Goal: Information Seeking & Learning: Check status

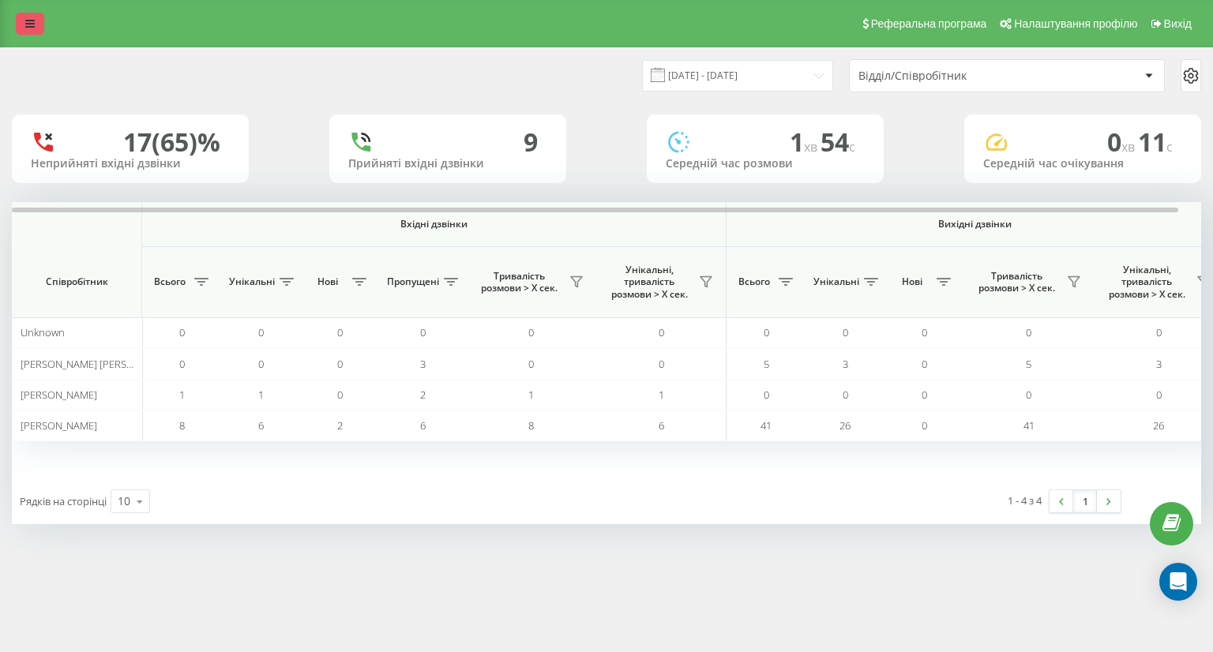
click at [33, 20] on icon at bounding box center [29, 23] width 9 height 11
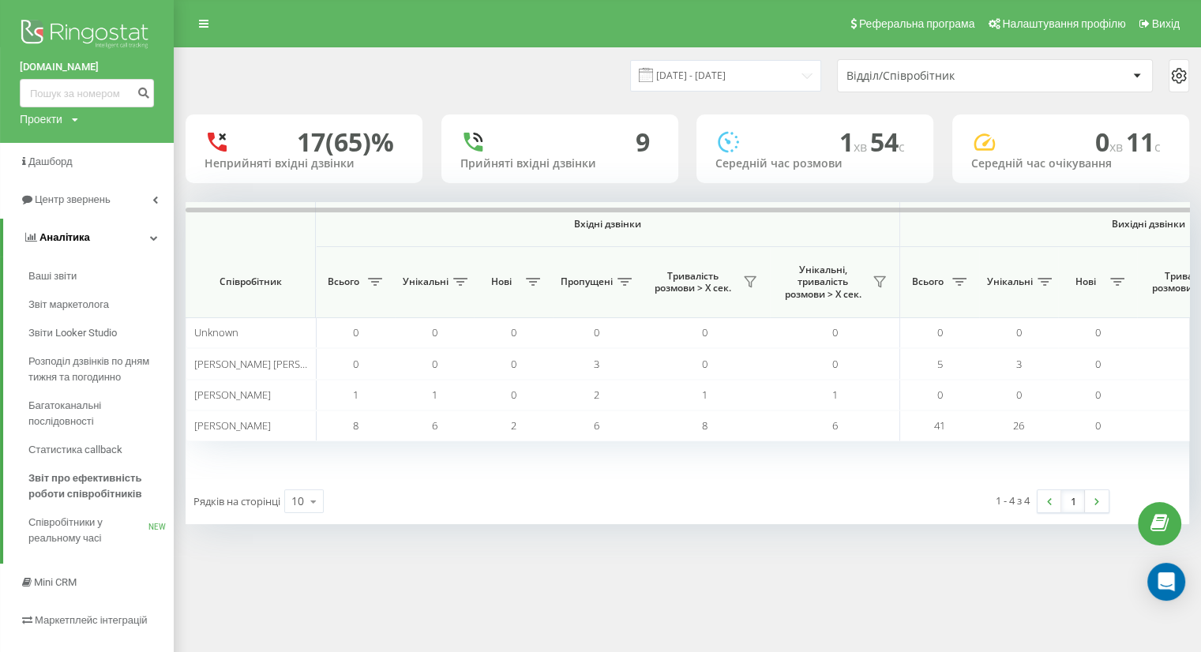
click at [146, 238] on link "Аналiтика" at bounding box center [88, 238] width 171 height 38
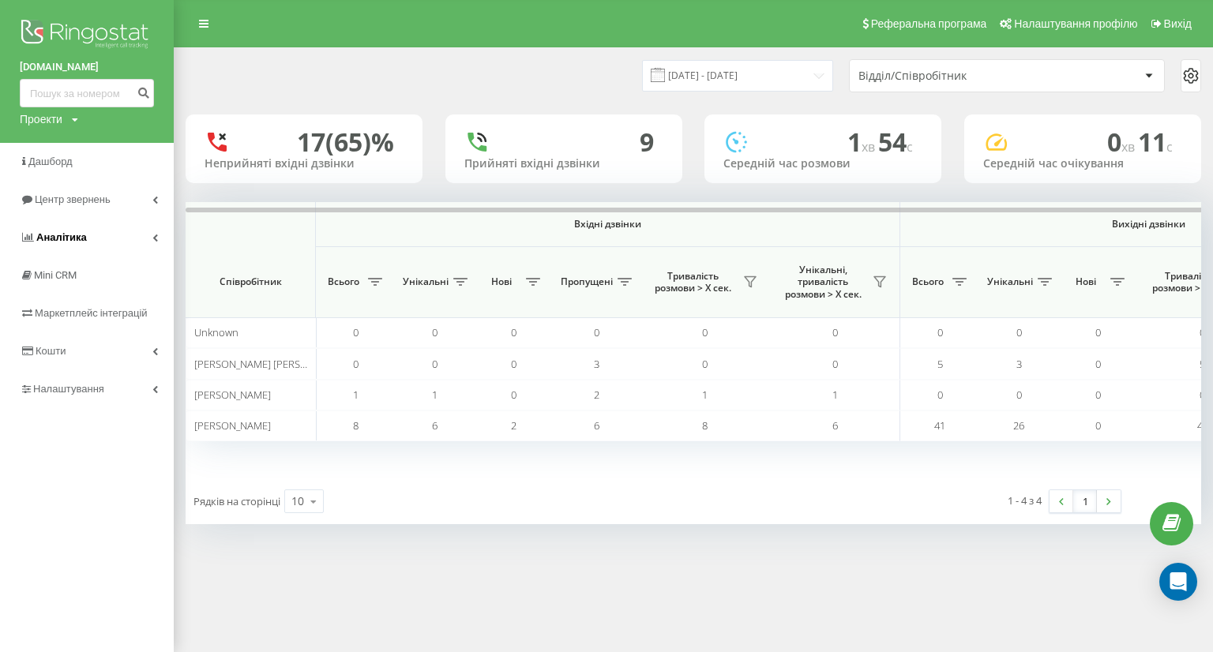
click at [150, 239] on link "Аналiтика" at bounding box center [87, 238] width 174 height 38
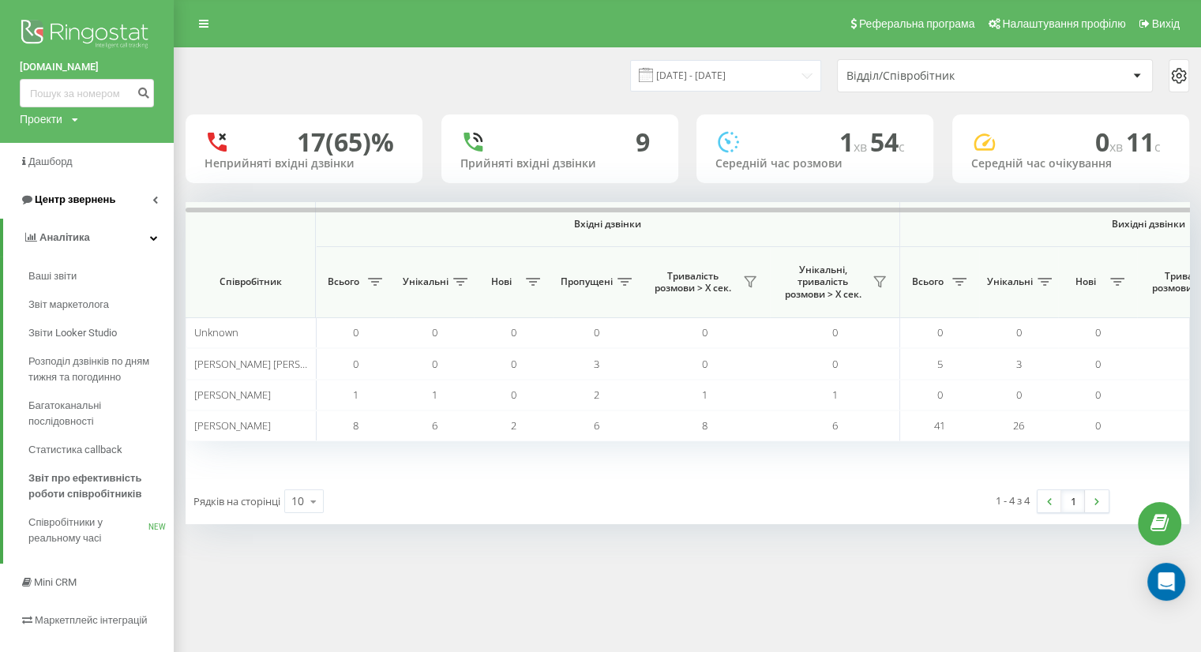
click at [157, 194] on link "Центр звернень" at bounding box center [87, 200] width 174 height 38
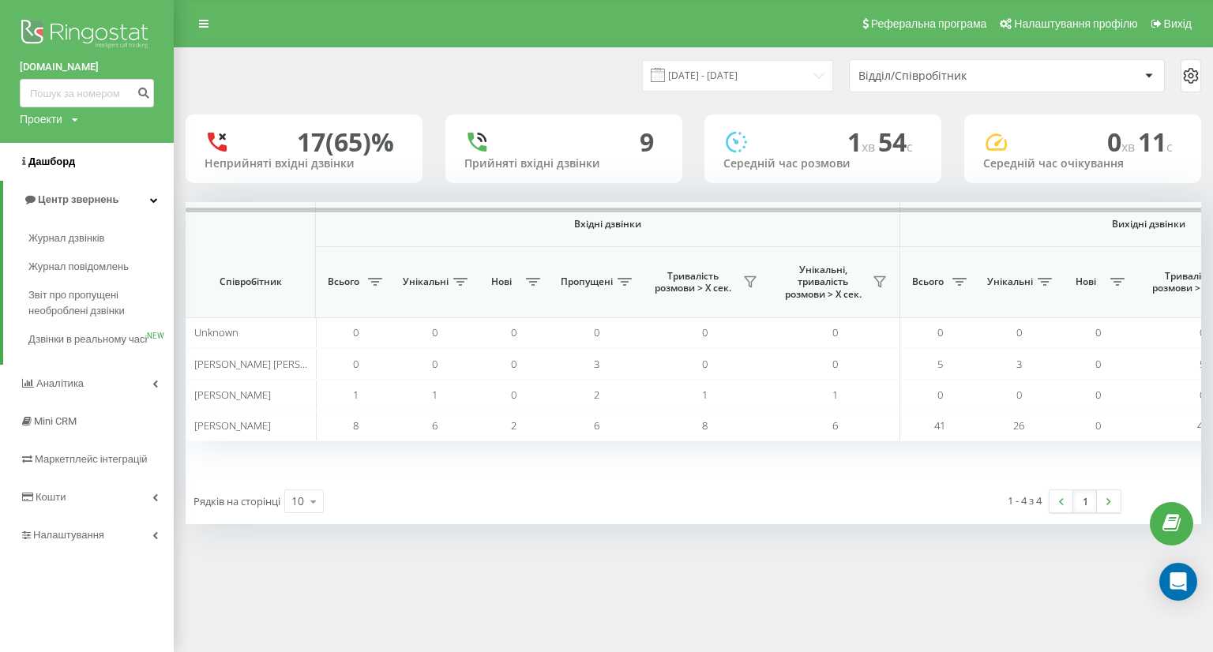
click at [52, 159] on span "Дашборд" at bounding box center [51, 162] width 47 height 12
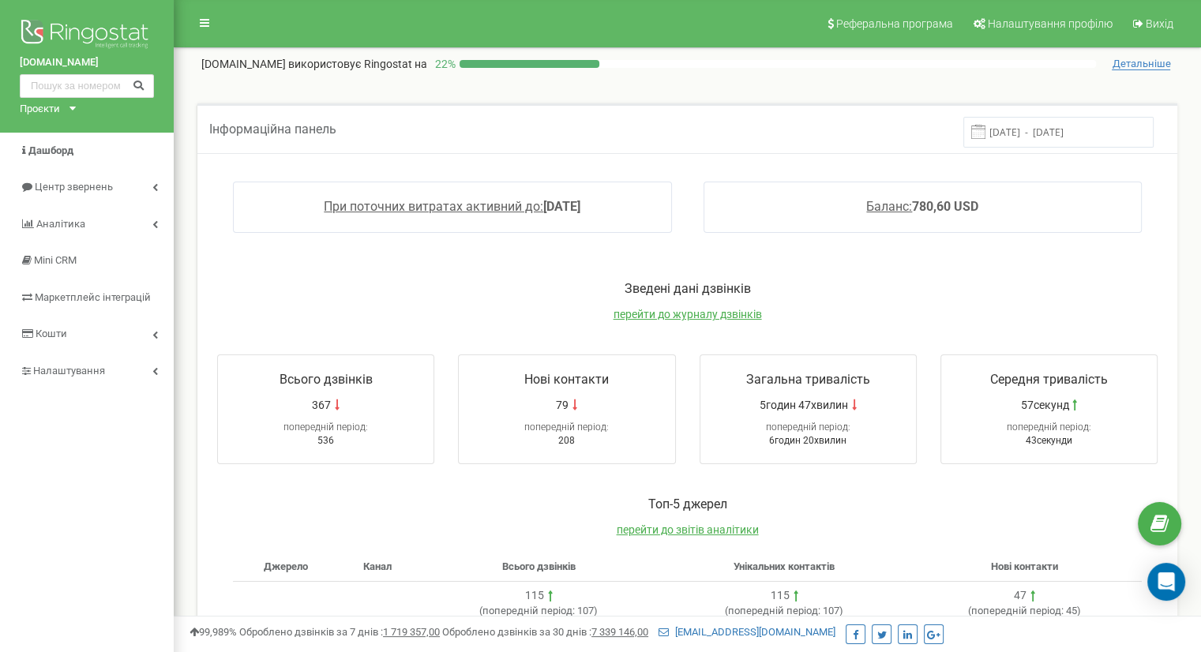
click at [1106, 134] on input "12.08.2025 - 19.08.2025" at bounding box center [1059, 132] width 190 height 31
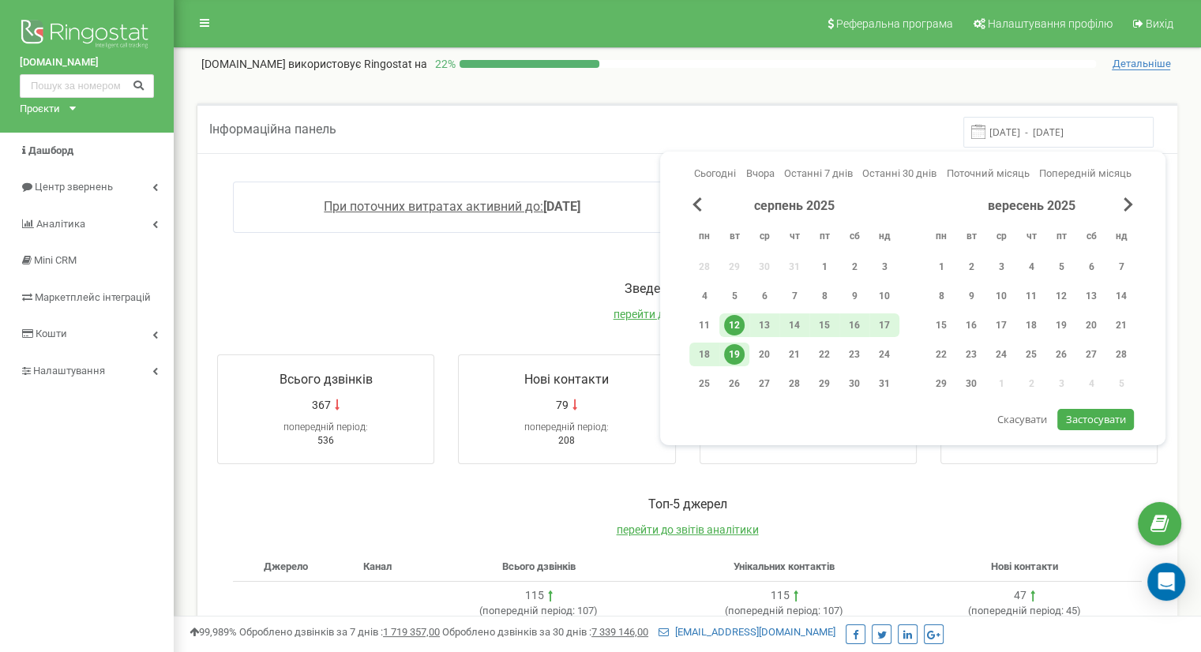
click at [736, 352] on div "19" at bounding box center [734, 354] width 21 height 21
click at [1129, 420] on button "Застосувати" at bounding box center [1095, 419] width 76 height 21
type input "19.08.2025 - 19.08.2025"
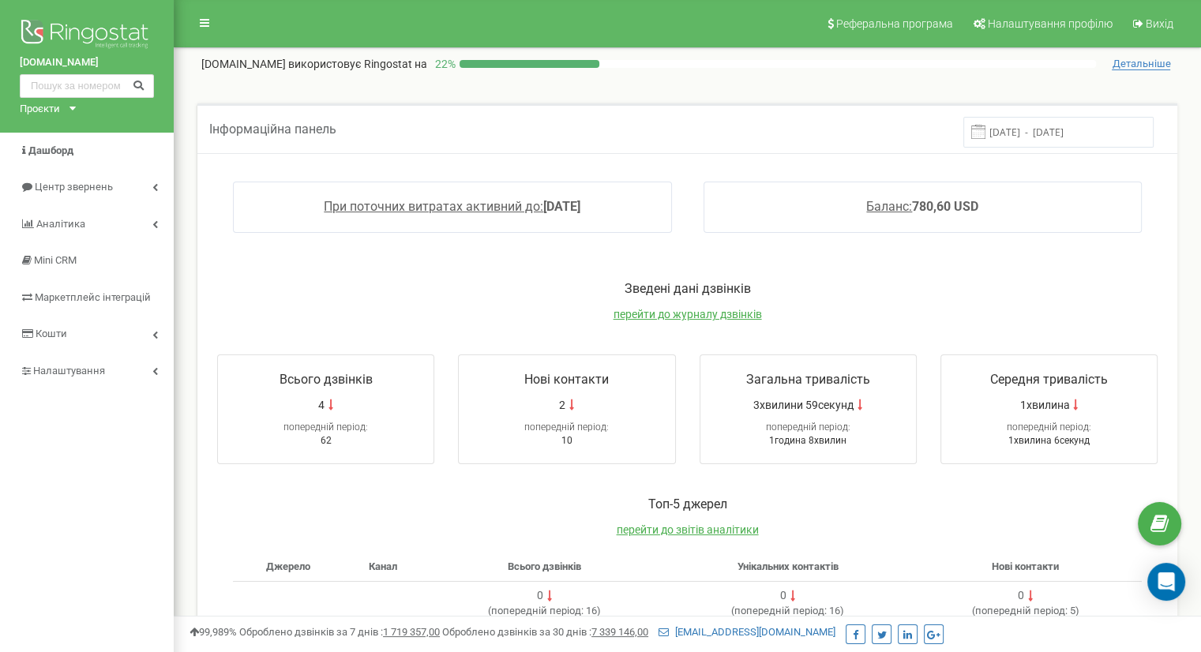
click at [1072, 295] on p "Зведені дані дзвінків" at bounding box center [687, 289] width 972 height 18
click at [149, 190] on link "Центр звернень" at bounding box center [87, 187] width 174 height 37
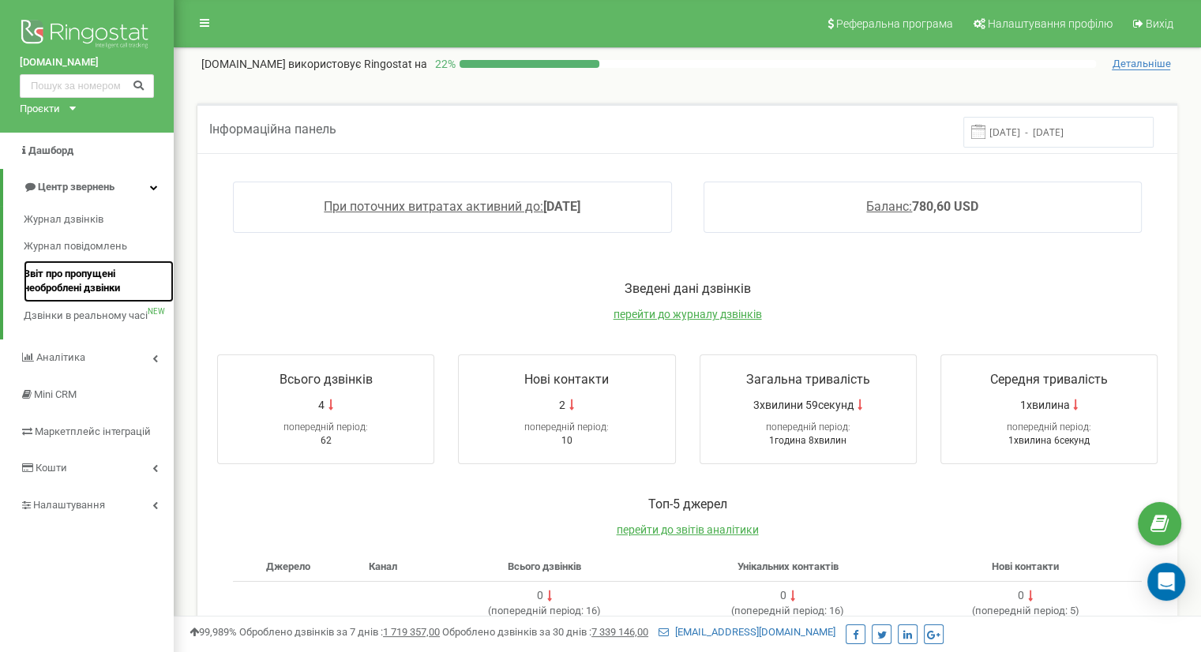
click at [80, 279] on span "Звіт про пропущені необроблені дзвінки" at bounding box center [95, 281] width 142 height 29
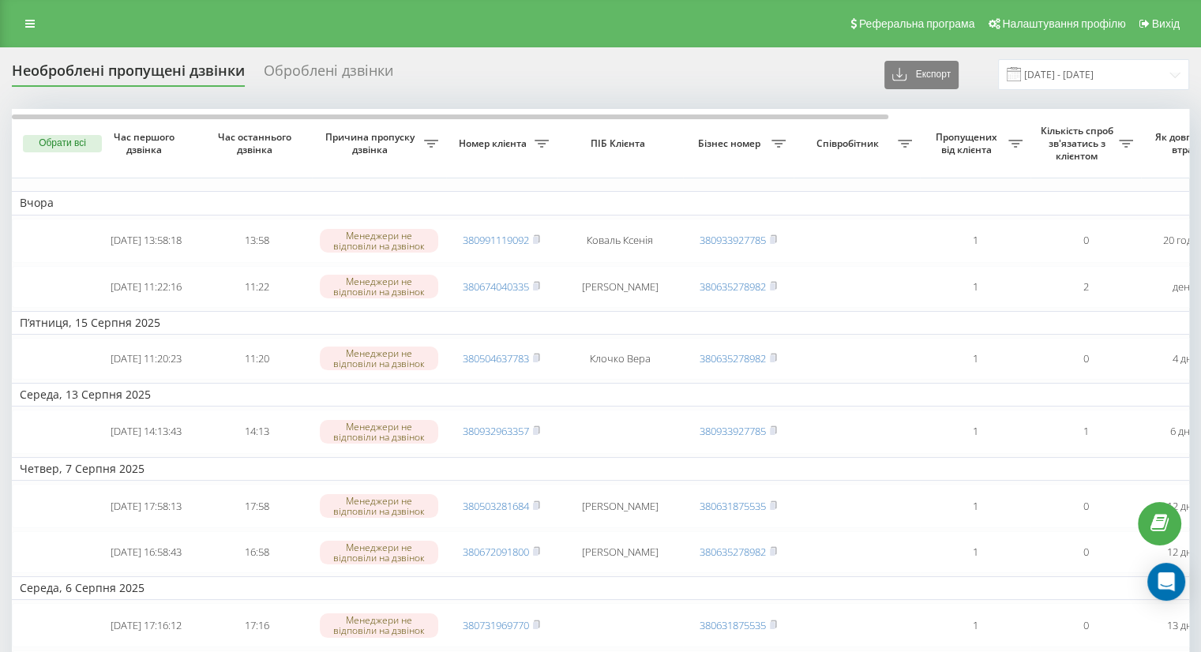
drag, startPoint x: 320, startPoint y: 69, endPoint x: 287, endPoint y: 77, distance: 34.1
click at [320, 69] on div "Оброблені дзвінки" at bounding box center [329, 74] width 130 height 24
